Goal: Find contact information: Find contact information

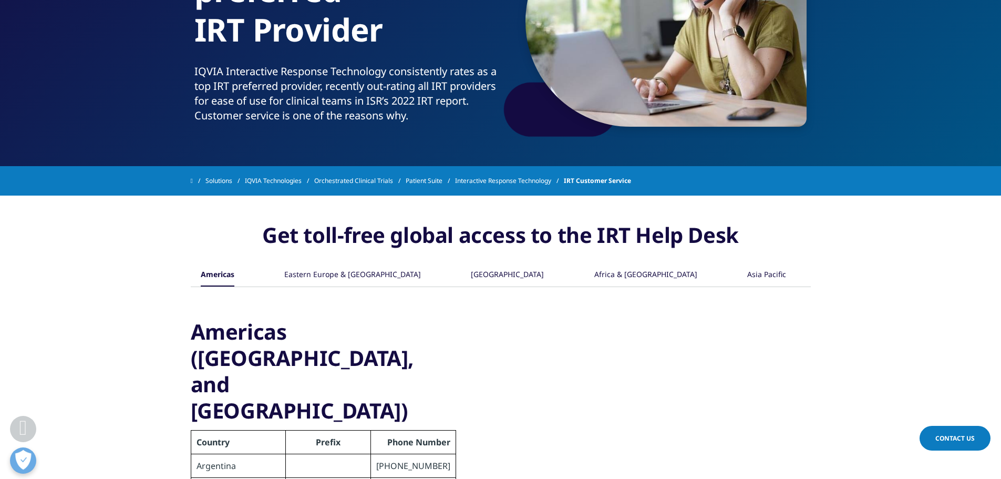
scroll to position [210, 0]
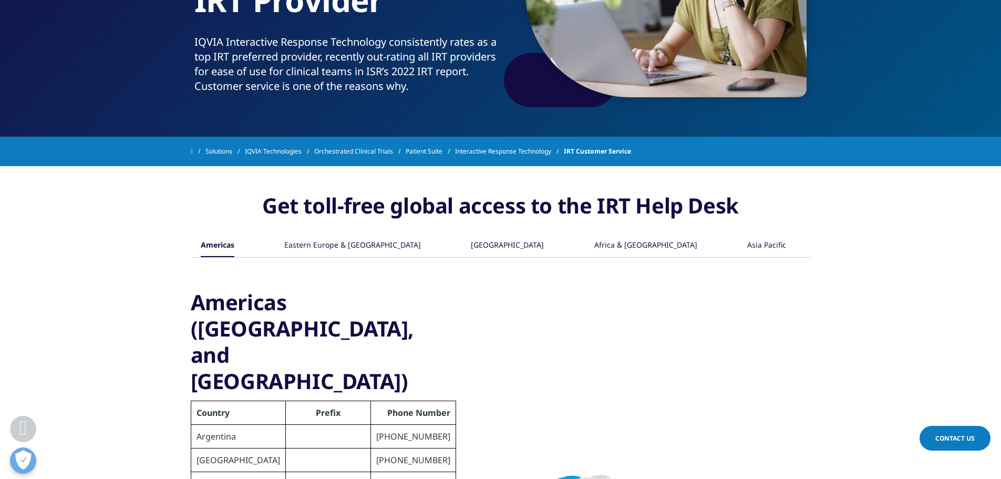
click at [950, 436] on span "Contact Us" at bounding box center [954, 437] width 39 height 9
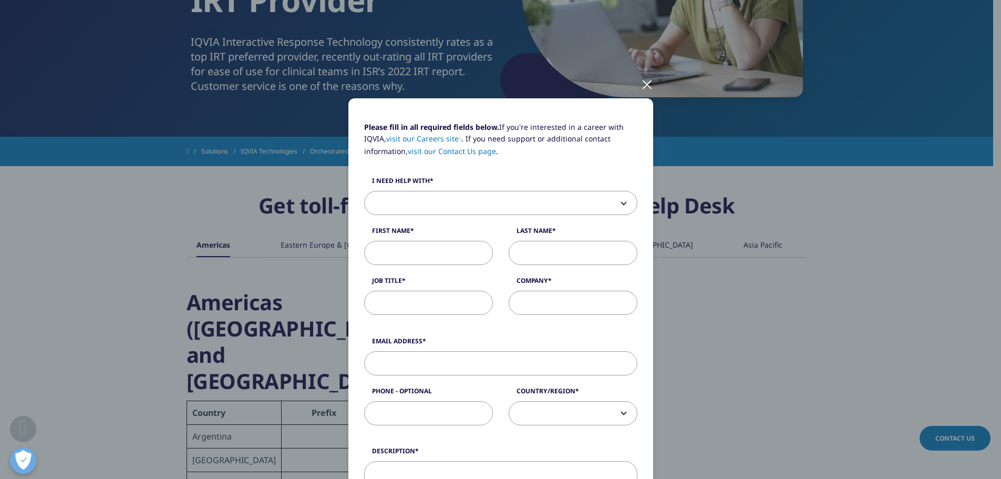
click at [906, 409] on div "Please fill in all required fields below. If you're interested in a career with…" at bounding box center [500, 239] width 1001 height 479
click at [641, 84] on div at bounding box center [647, 83] width 12 height 29
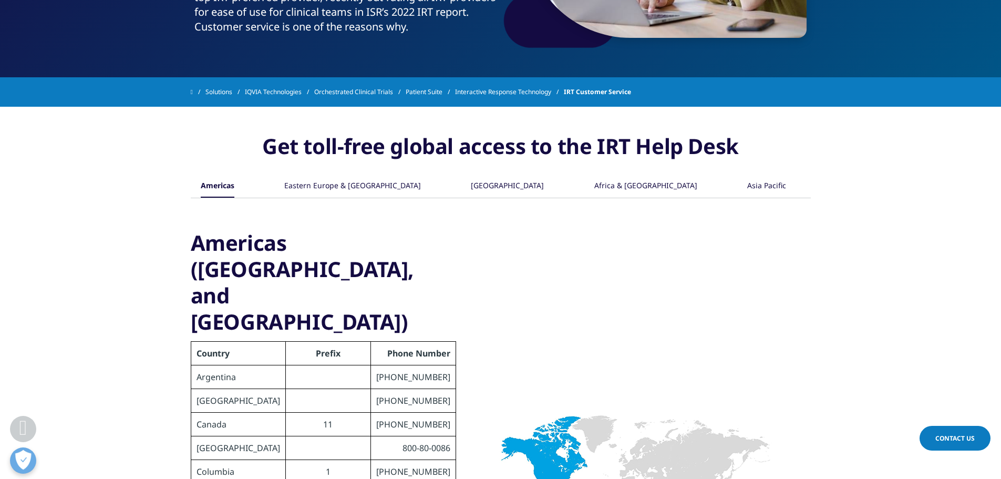
scroll to position [263, 0]
